Goal: Task Accomplishment & Management: Use online tool/utility

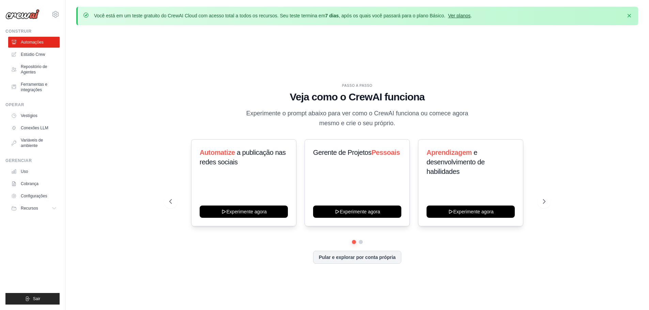
click at [464, 15] on font "Ver planos" at bounding box center [459, 15] width 22 height 5
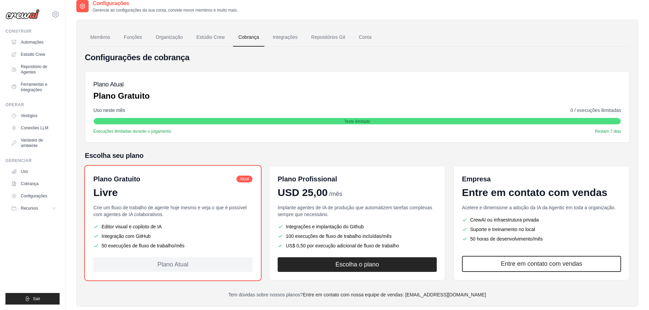
scroll to position [34, 0]
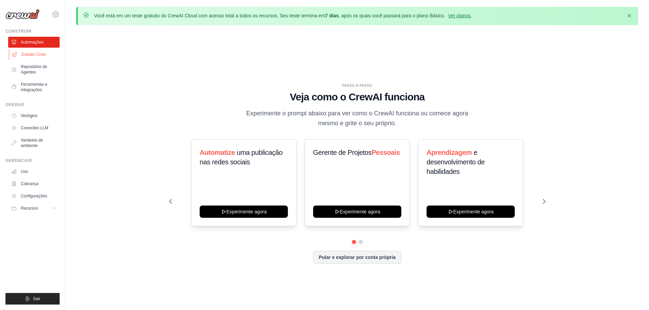
click at [31, 53] on font "Estúdio Crew" at bounding box center [33, 54] width 24 height 5
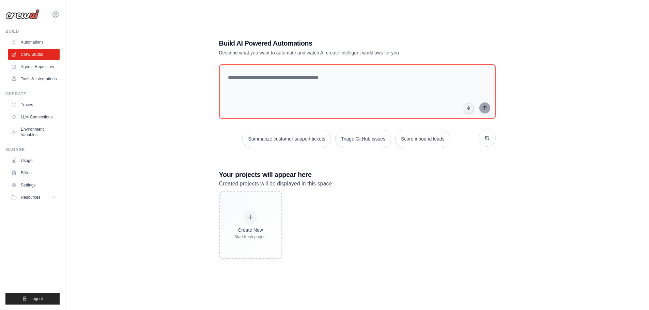
scroll to position [37, 0]
click at [42, 68] on link "Agents Repository" at bounding box center [34, 66] width 51 height 11
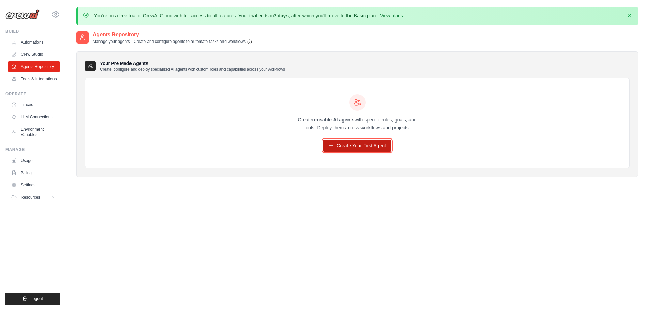
click at [344, 144] on link "Create Your First Agent" at bounding box center [357, 146] width 68 height 12
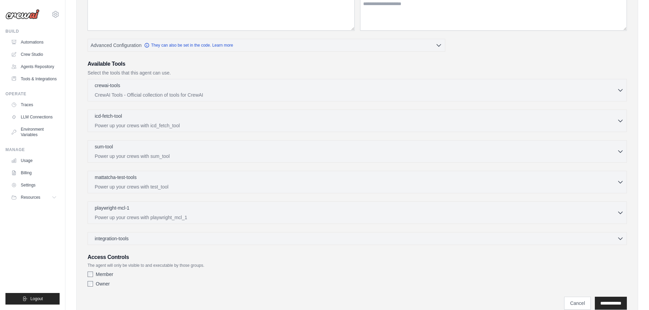
scroll to position [136, 0]
click at [227, 235] on div "integration-tools 0 selected" at bounding box center [359, 236] width 529 height 7
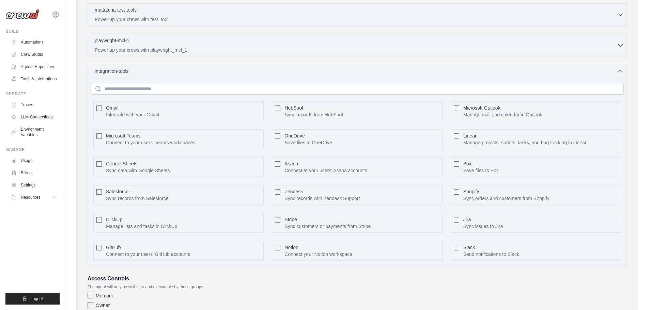
scroll to position [307, 0]
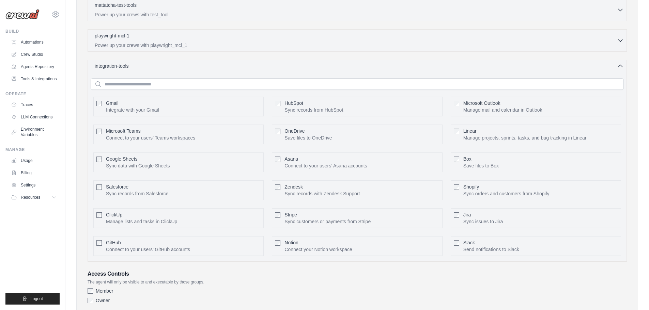
click at [231, 68] on div "integration-tools 0 selected" at bounding box center [359, 66] width 529 height 7
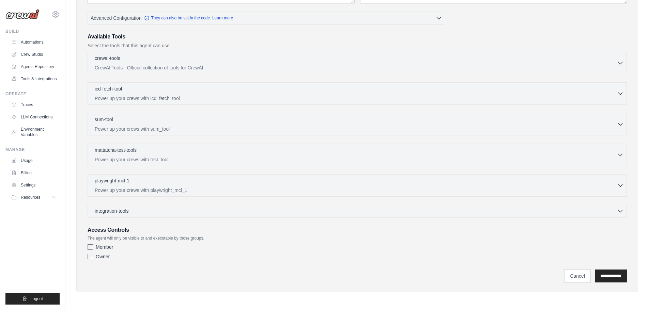
scroll to position [161, 0]
click at [209, 62] on div "crewai-tools 0 selected" at bounding box center [356, 59] width 522 height 8
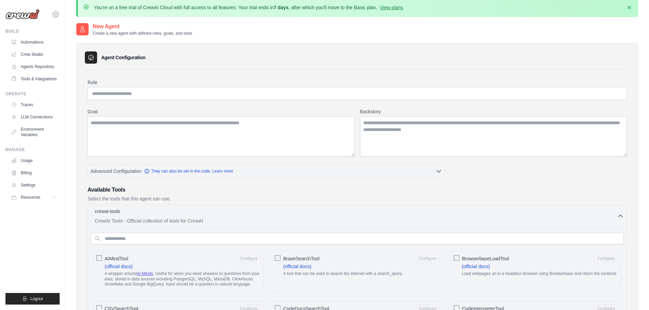
scroll to position [0, 0]
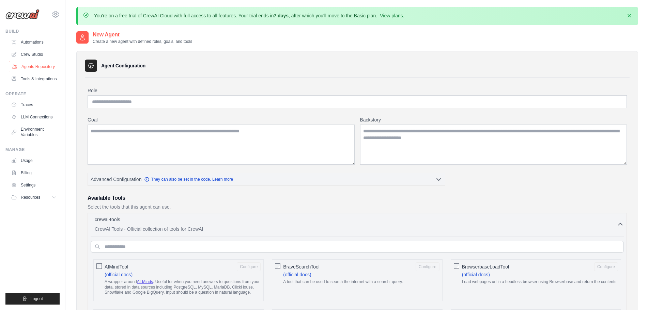
click at [30, 67] on link "Agents Repository" at bounding box center [34, 66] width 51 height 11
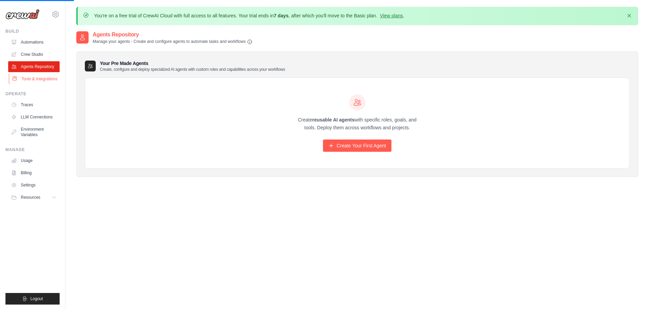
click at [29, 82] on link "Tools & Integrations" at bounding box center [34, 79] width 51 height 11
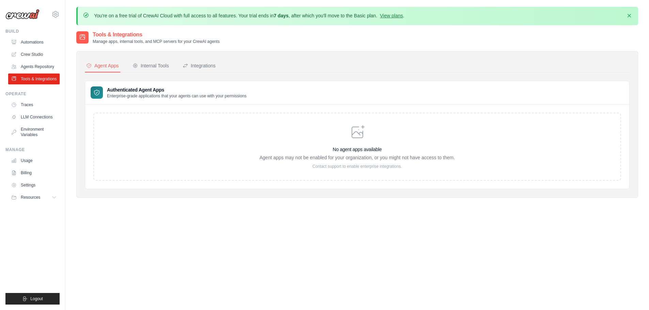
click at [358, 129] on icon at bounding box center [357, 132] width 16 height 16
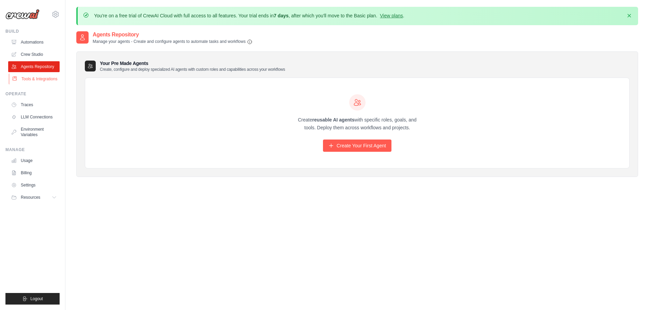
click at [35, 76] on link "Tools & Integrations" at bounding box center [34, 79] width 51 height 11
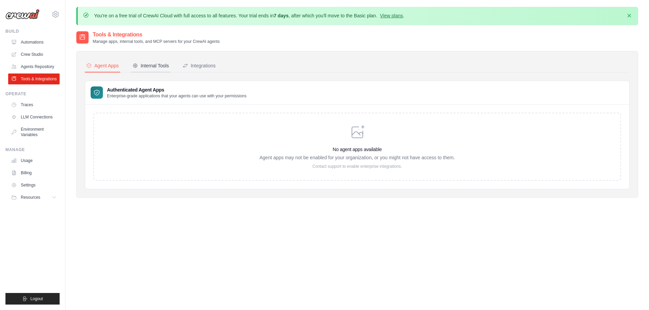
click at [163, 66] on div "Internal Tools" at bounding box center [151, 65] width 36 height 7
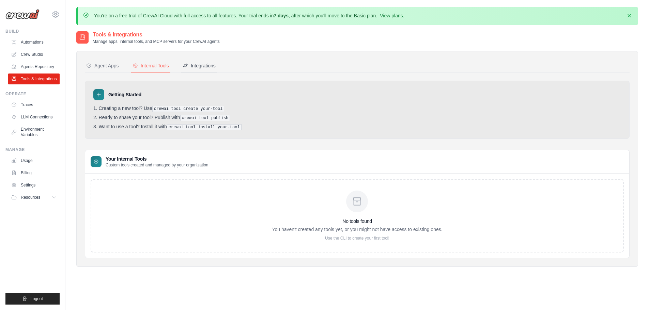
click at [196, 65] on div "Integrations" at bounding box center [199, 65] width 33 height 7
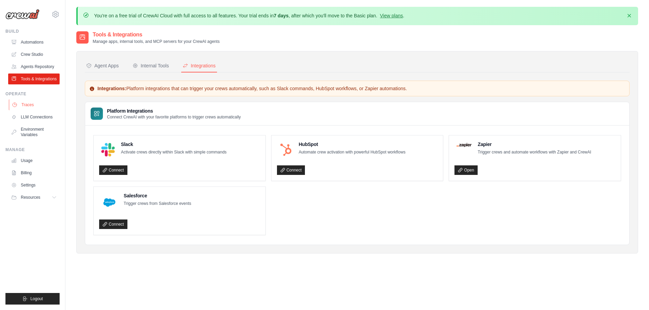
click at [28, 106] on link "Traces" at bounding box center [34, 104] width 51 height 11
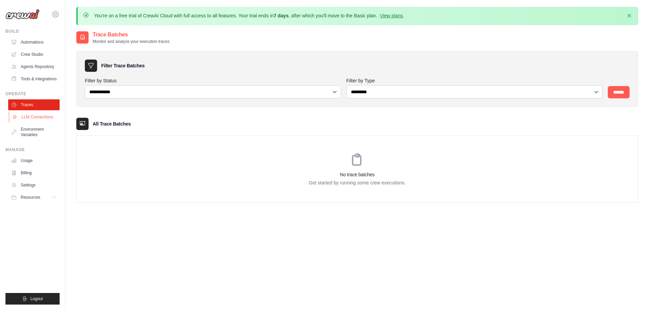
click at [43, 119] on link "LLM Connections" at bounding box center [34, 117] width 51 height 11
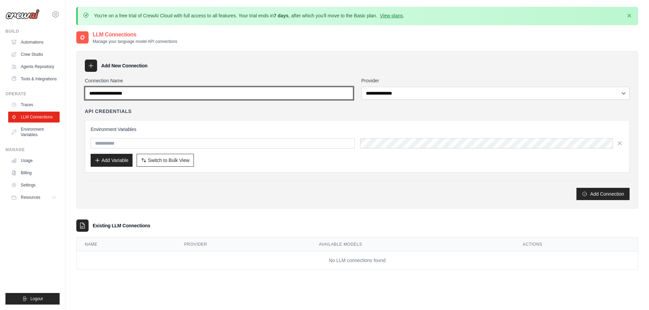
click at [304, 94] on input "Connection Name" at bounding box center [219, 93] width 268 height 13
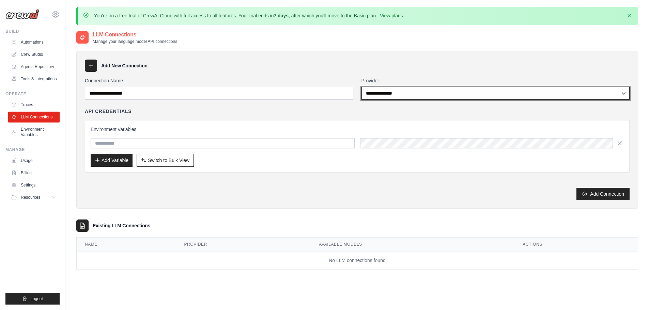
click at [473, 94] on select "**********" at bounding box center [496, 93] width 268 height 13
select select "******"
click at [362, 87] on select "**********" at bounding box center [496, 93] width 268 height 13
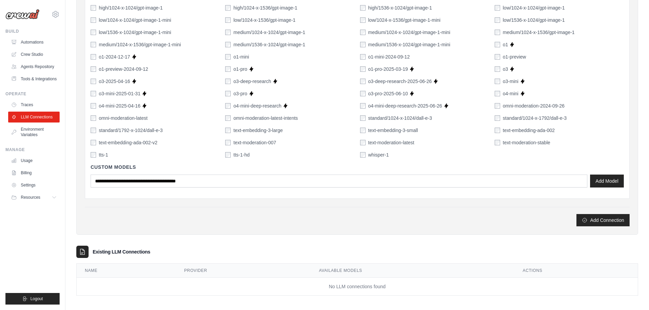
scroll to position [492, 0]
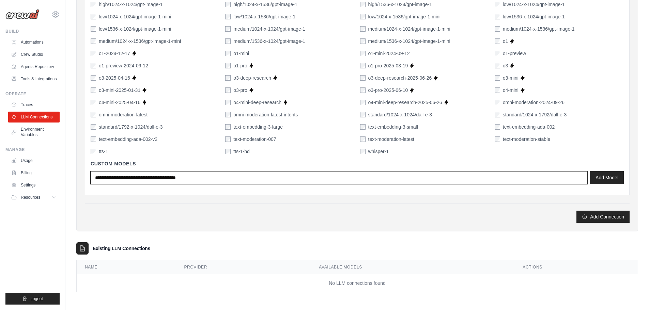
click at [224, 175] on input "text" at bounding box center [339, 177] width 497 height 13
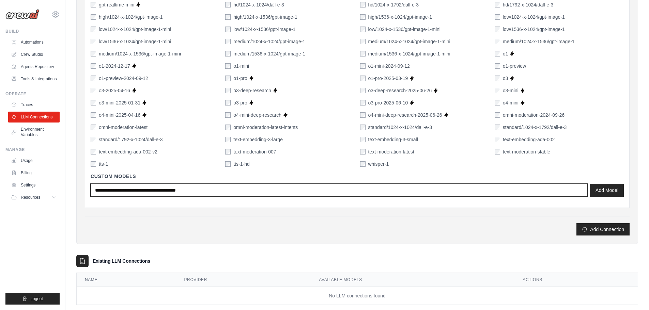
scroll to position [458, 0]
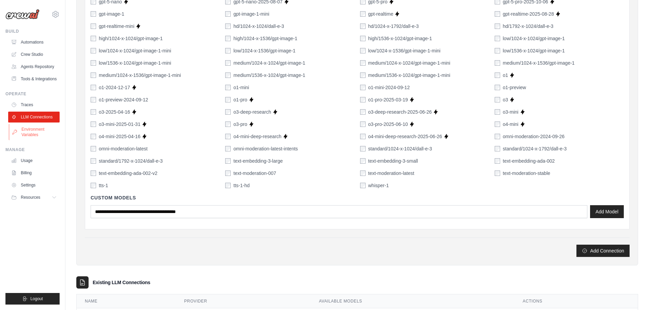
click at [35, 132] on link "Environment Variables" at bounding box center [34, 132] width 51 height 16
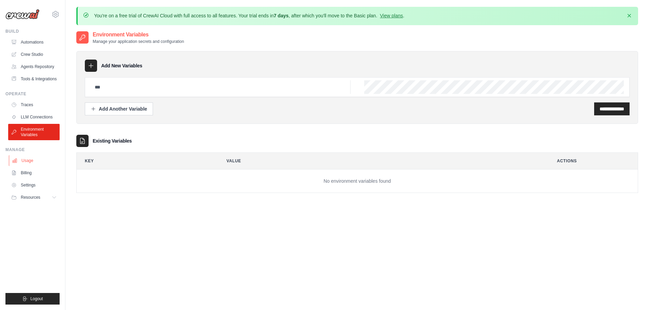
click at [30, 163] on link "Usage" at bounding box center [34, 160] width 51 height 11
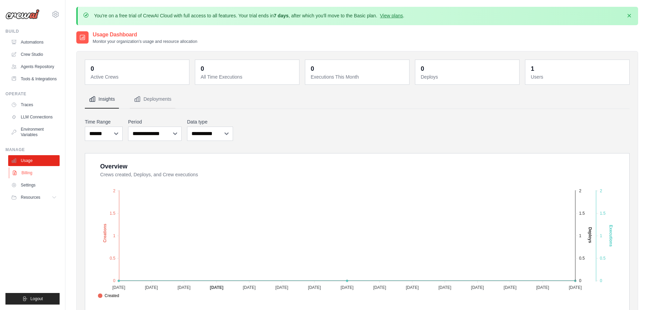
click at [29, 171] on link "Billing" at bounding box center [34, 173] width 51 height 11
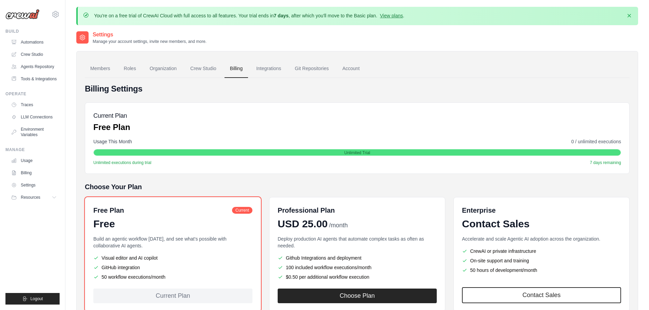
click at [27, 184] on link "Settings" at bounding box center [33, 185] width 51 height 11
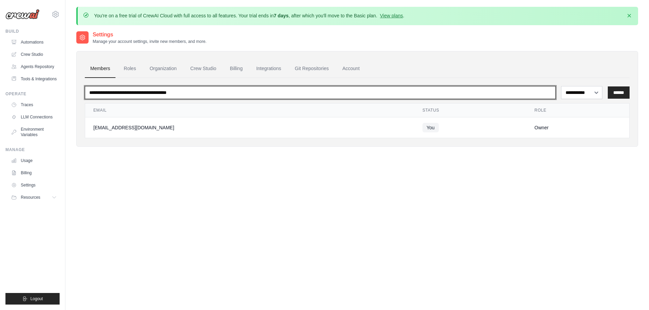
click at [535, 95] on input "email" at bounding box center [320, 92] width 471 height 13
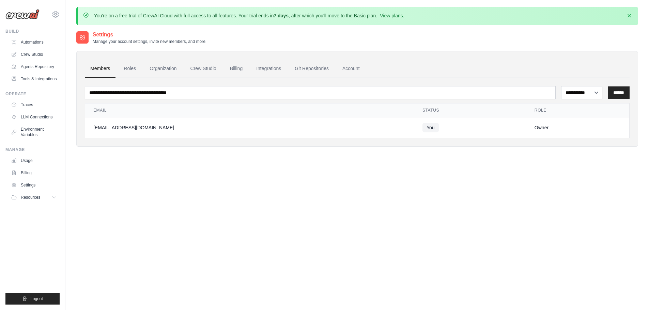
drag, startPoint x: 428, startPoint y: 285, endPoint x: 433, endPoint y: 270, distance: 16.4
click at [428, 285] on div "**********" at bounding box center [357, 186] width 562 height 310
click at [209, 68] on link "Crew Studio" at bounding box center [203, 69] width 37 height 18
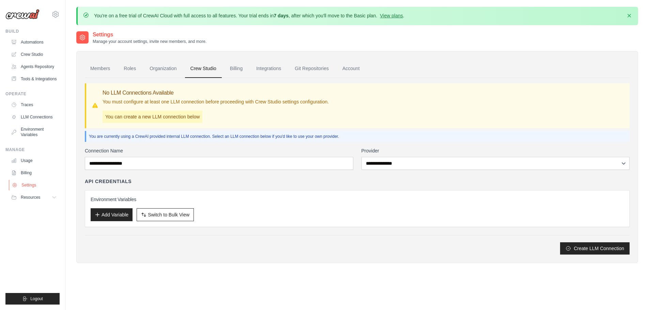
click at [27, 186] on link "Settings" at bounding box center [34, 185] width 51 height 11
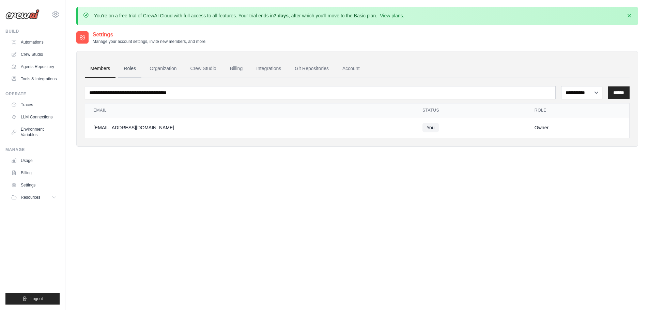
click at [133, 70] on link "Roles" at bounding box center [129, 69] width 23 height 18
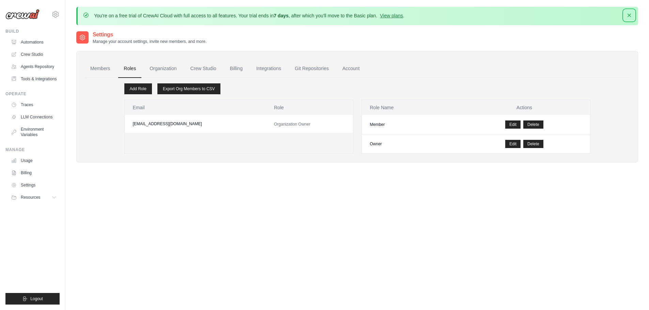
click at [629, 15] on icon "button" at bounding box center [629, 15] width 3 height 3
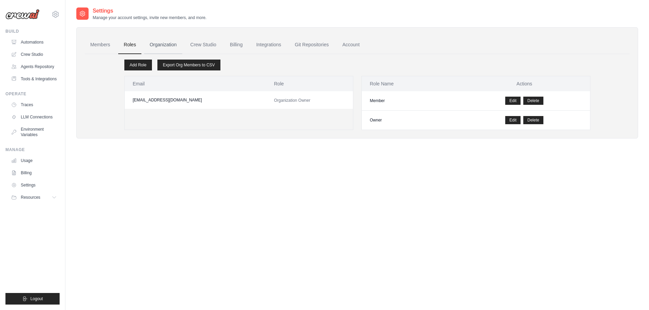
click at [161, 43] on link "Organization" at bounding box center [163, 45] width 38 height 18
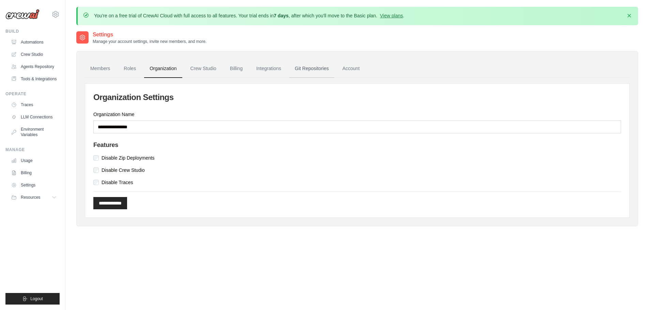
click at [312, 68] on link "Git Repositories" at bounding box center [311, 69] width 45 height 18
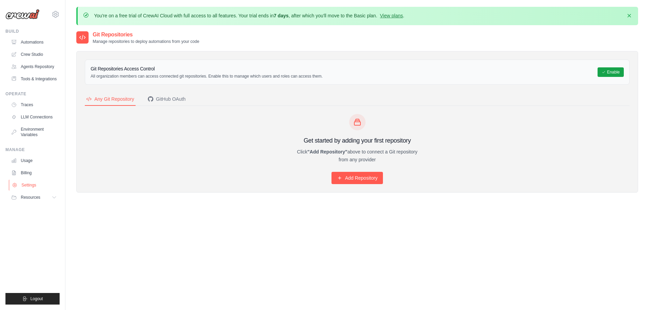
click at [26, 184] on link "Settings" at bounding box center [34, 185] width 51 height 11
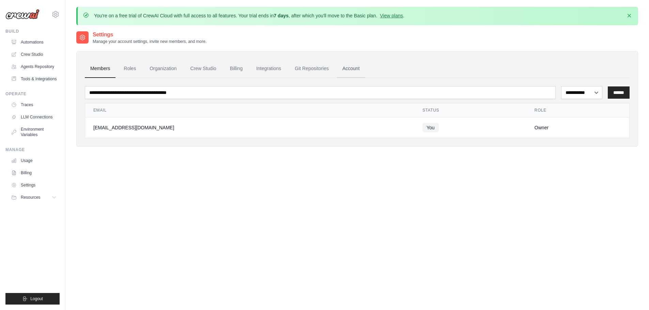
click at [356, 66] on link "Account" at bounding box center [351, 69] width 28 height 18
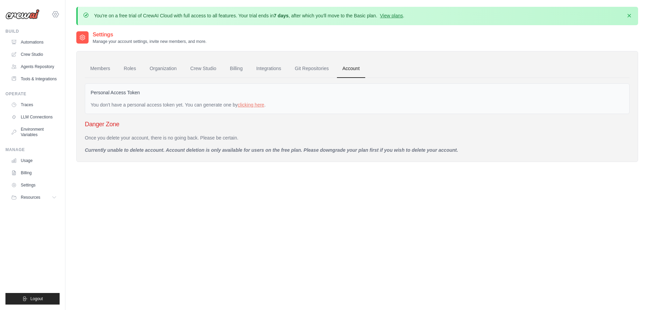
click at [53, 13] on icon at bounding box center [55, 14] width 8 height 8
click at [76, 44] on span "Settings" at bounding box center [85, 42] width 54 height 7
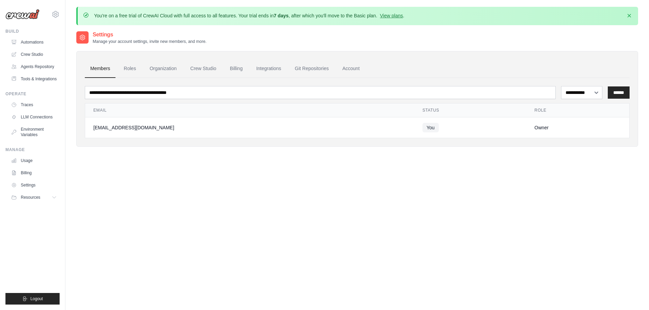
click at [135, 125] on div "aureliopaim@hotmail.com" at bounding box center [249, 127] width 313 height 7
click at [422, 128] on span "You" at bounding box center [430, 128] width 16 height 10
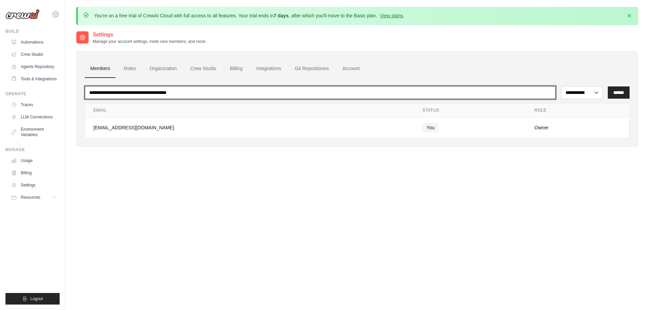
click at [210, 94] on input "email" at bounding box center [320, 92] width 471 height 13
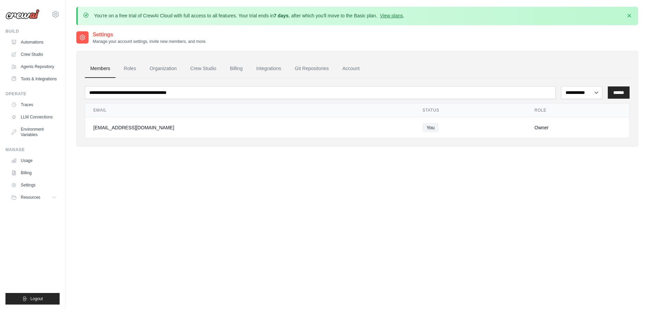
click at [225, 174] on div "**********" at bounding box center [357, 186] width 562 height 310
click at [26, 14] on img at bounding box center [22, 14] width 34 height 10
click at [37, 42] on link "Automations" at bounding box center [34, 42] width 51 height 11
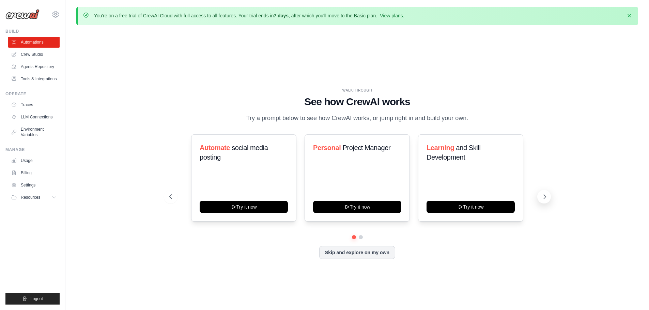
click at [544, 196] on icon at bounding box center [544, 197] width 7 height 7
click at [32, 53] on link "Crew Studio" at bounding box center [34, 54] width 51 height 11
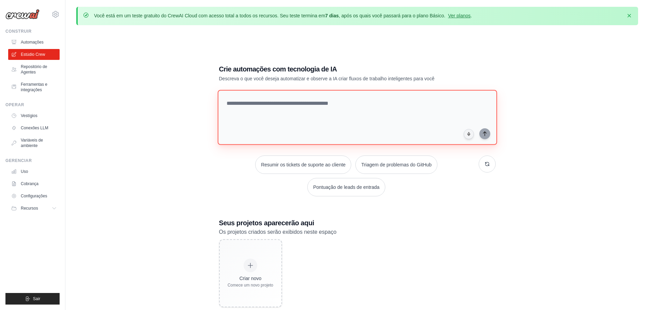
click at [291, 114] on textarea at bounding box center [356, 117] width 279 height 55
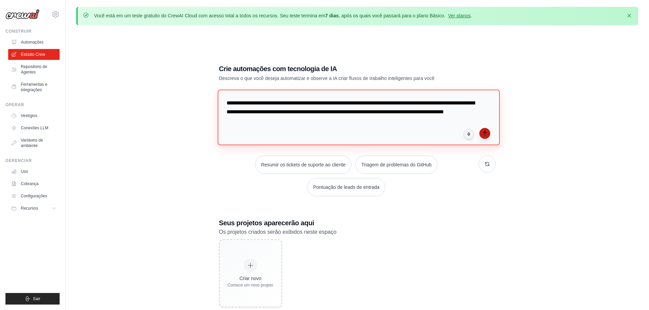
type textarea "**********"
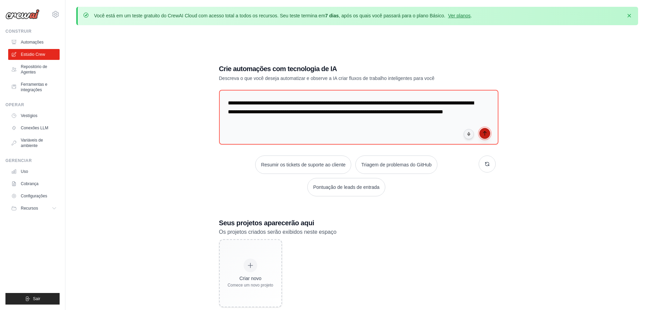
click at [483, 133] on icon "submit" at bounding box center [484, 133] width 5 height 5
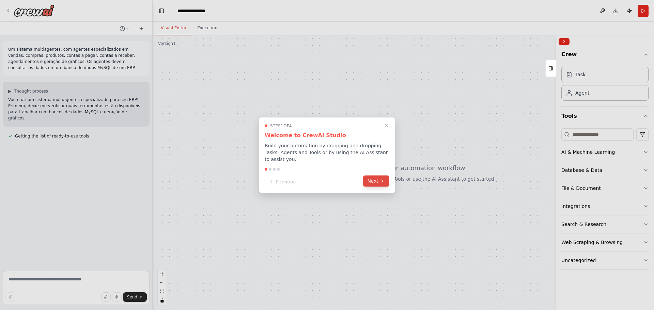
click at [380, 178] on button "Next" at bounding box center [376, 180] width 26 height 11
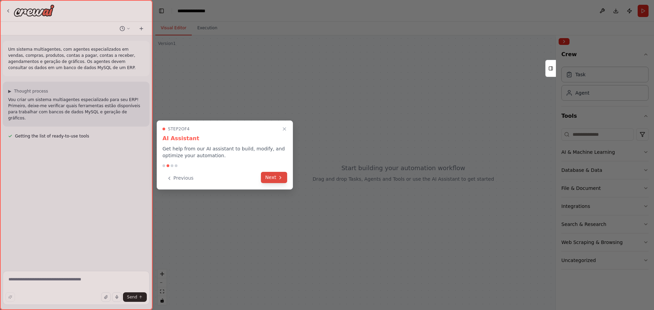
click at [278, 179] on icon at bounding box center [280, 177] width 5 height 5
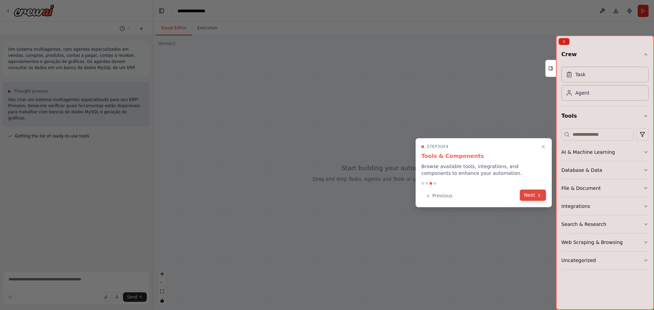
click at [532, 195] on button "Next" at bounding box center [533, 195] width 26 height 11
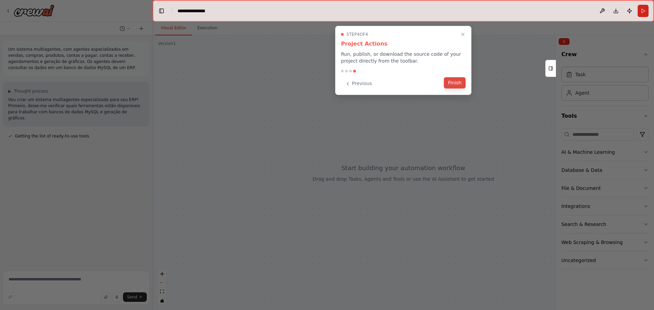
click at [454, 84] on button "Finish" at bounding box center [455, 82] width 22 height 11
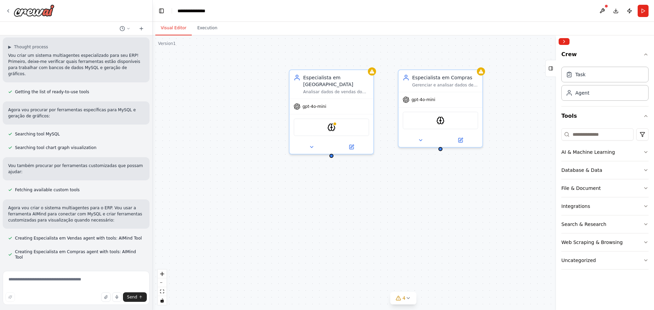
scroll to position [45, 0]
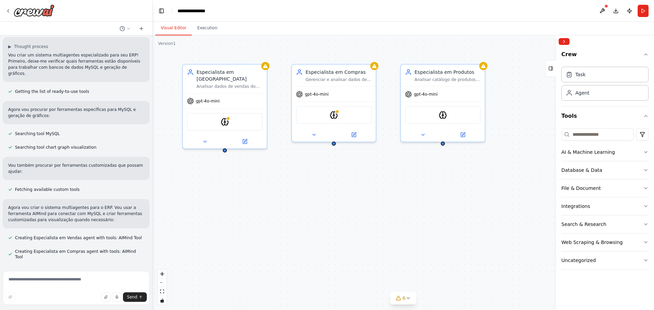
drag, startPoint x: 435, startPoint y: 205, endPoint x: 329, endPoint y: 199, distance: 106.8
click at [329, 199] on div "Especialista em Vendas Analisar dados de vendas do ERP, gerar relatórios de per…" at bounding box center [404, 172] width 502 height 275
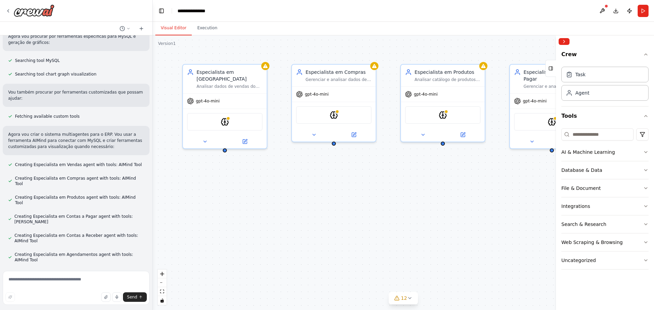
scroll to position [118, 0]
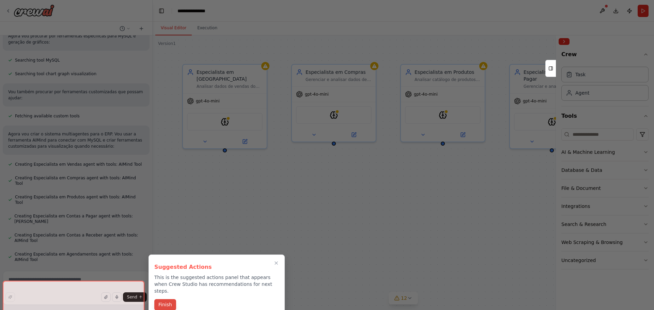
click at [165, 299] on button "Finish" at bounding box center [165, 304] width 22 height 11
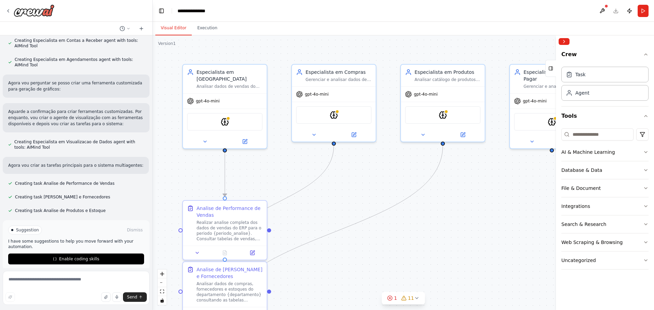
scroll to position [303, 0]
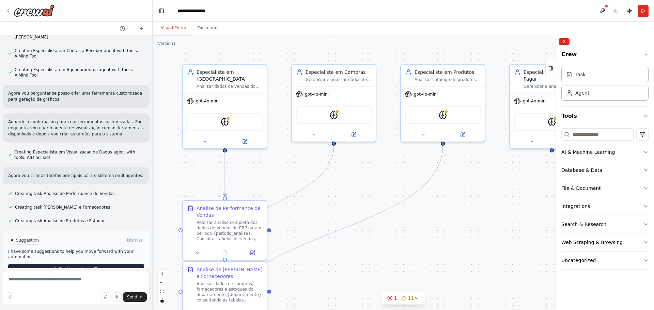
click at [60, 267] on span "Enable coding skills" at bounding box center [79, 269] width 40 height 5
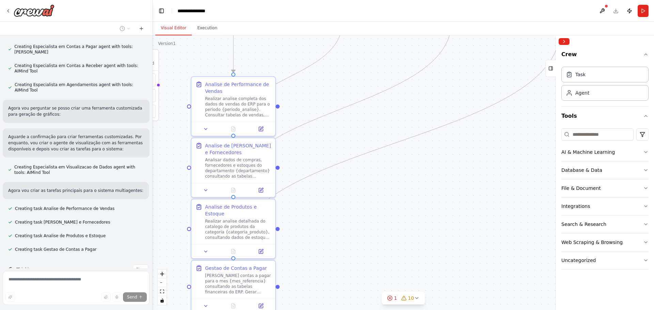
scroll to position [302, 0]
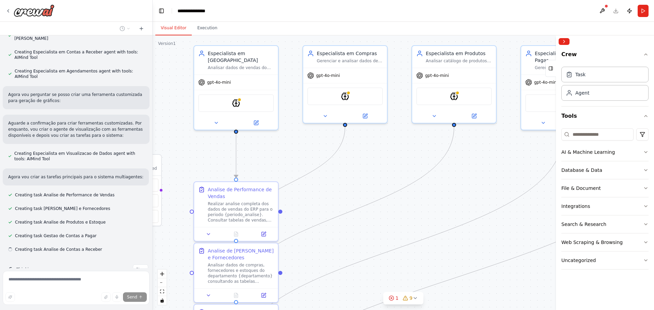
drag, startPoint x: 165, startPoint y: 198, endPoint x: 176, endPoint y: 179, distance: 21.9
click at [176, 179] on div ".deletable-edge-delete-btn { width: 20px; height: 20px; border: 0px solid #ffff…" at bounding box center [404, 172] width 502 height 275
